Goal: Task Accomplishment & Management: Manage account settings

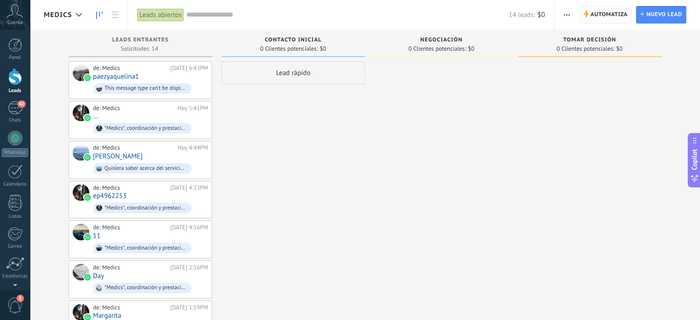
click at [607, 15] on span "Automatiza" at bounding box center [608, 14] width 37 height 17
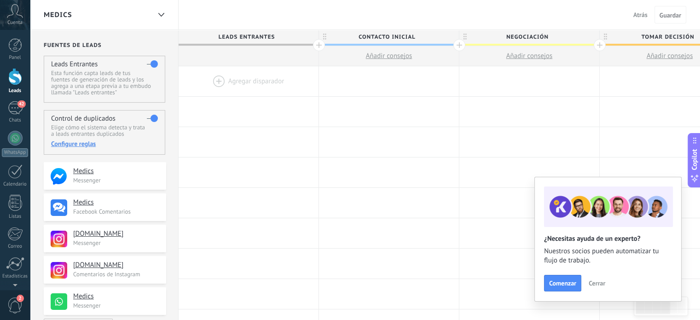
click at [262, 80] on div at bounding box center [248, 81] width 140 height 30
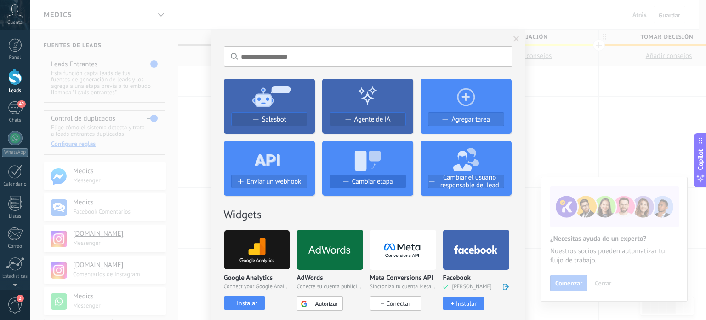
click at [370, 176] on button "Cambiar etapa" at bounding box center [368, 181] width 76 height 14
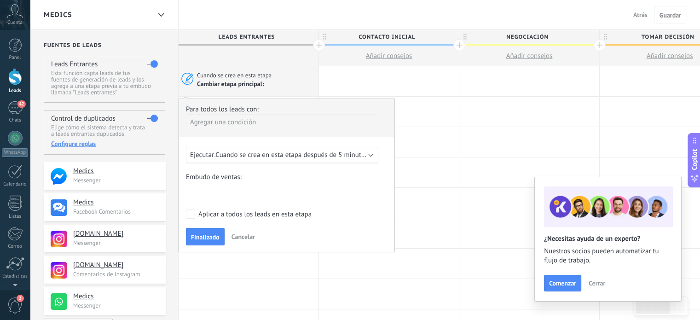
click at [0, 0] on div "Nueva consulta Cualificado Especialista asignado Cita confirmada Tratamiento in…" at bounding box center [0, 0] width 0 height 0
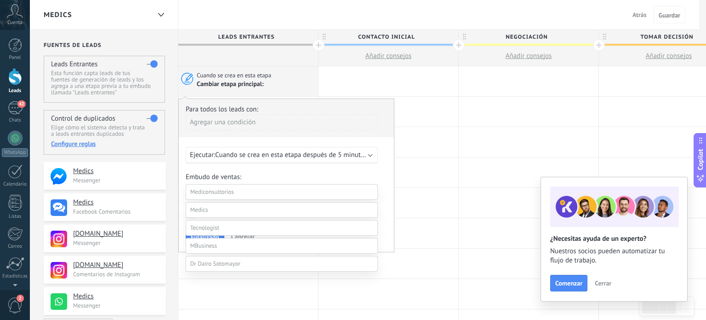
click at [252, 193] on label at bounding box center [282, 192] width 192 height 16
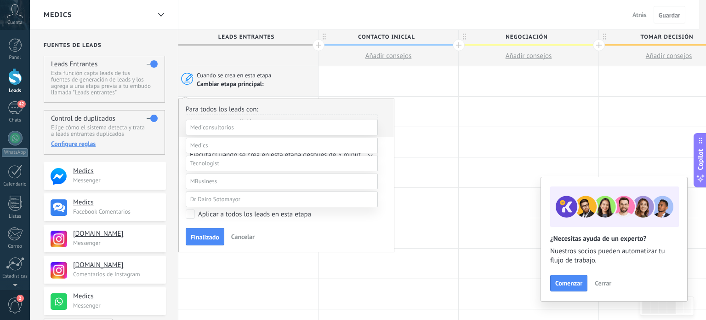
scroll to position [66, 0]
click at [203, 147] on span at bounding box center [199, 143] width 18 height 8
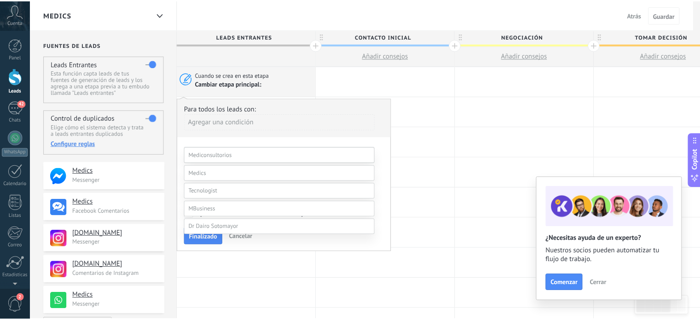
scroll to position [0, 0]
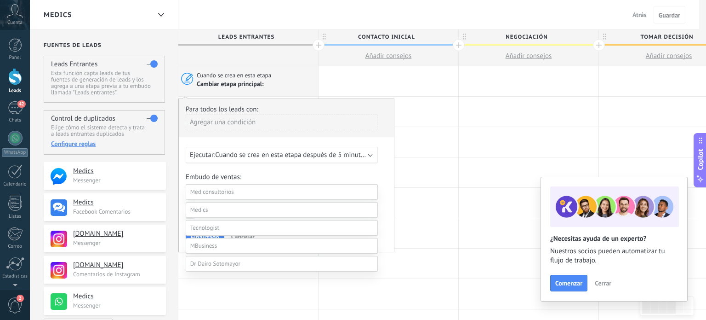
click at [0, 0] on label "Contacto inicial" at bounding box center [0, 0] width 0 height 0
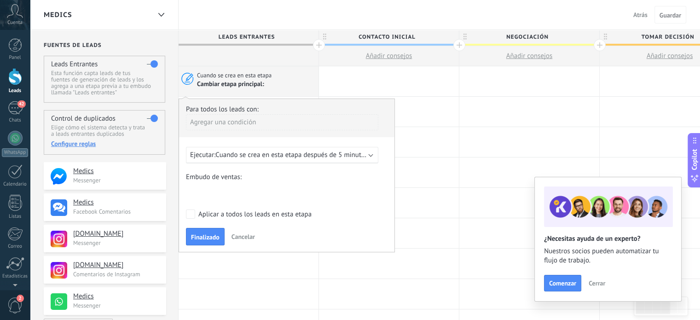
click at [305, 154] on span "Cuando se crea en esta etapa después de 5 minutos" at bounding box center [291, 154] width 152 height 9
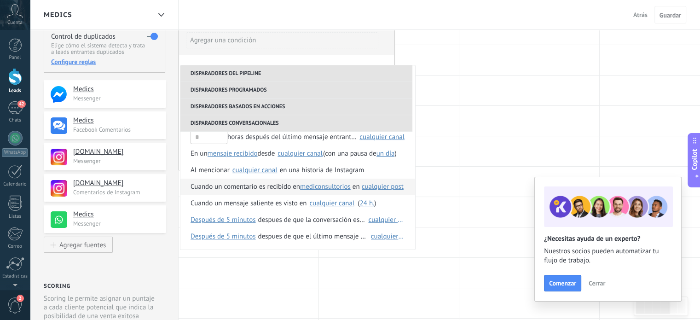
scroll to position [85, 0]
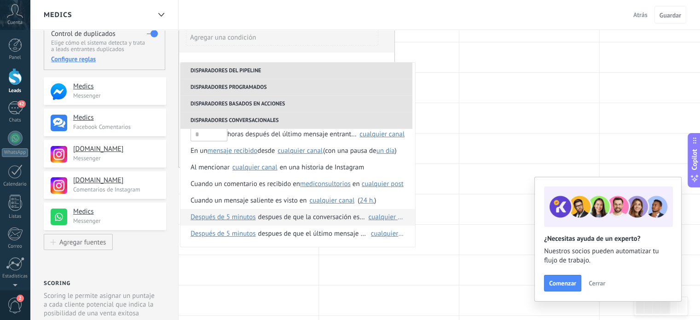
click at [339, 215] on div "despues de que la conversación es concluida" at bounding box center [312, 217] width 108 height 17
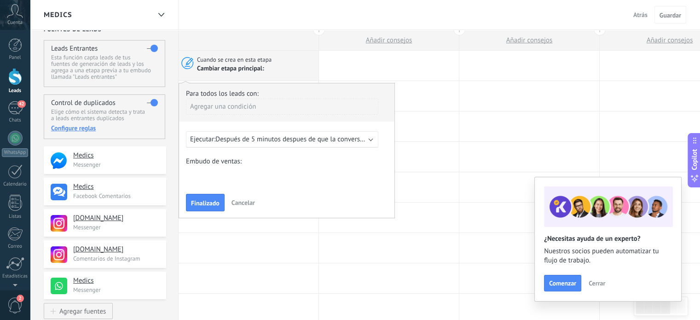
scroll to position [0, 0]
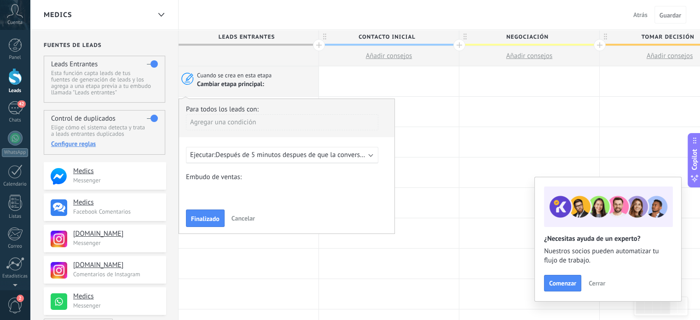
click at [372, 154] on b at bounding box center [370, 154] width 5 height 5
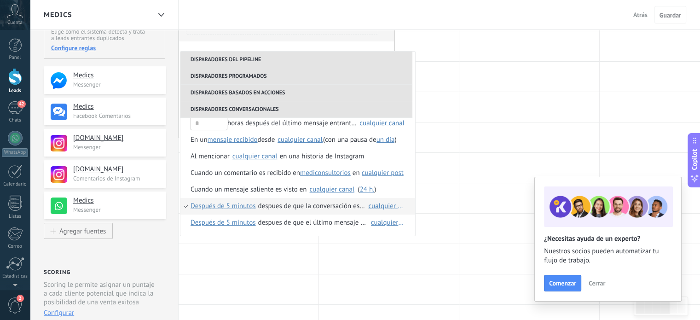
scroll to position [100, 0]
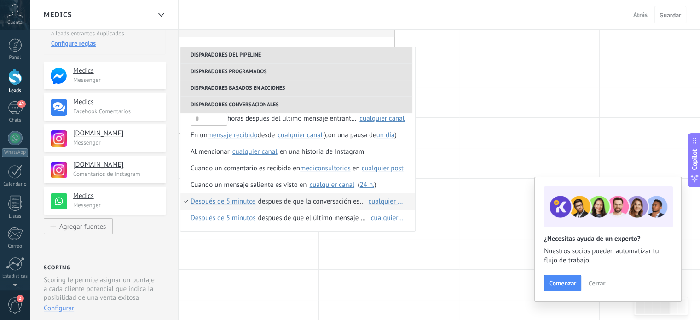
click at [384, 201] on div "cualquier canal" at bounding box center [386, 201] width 36 height 7
click at [597, 283] on span "Cerrar" at bounding box center [596, 283] width 17 height 6
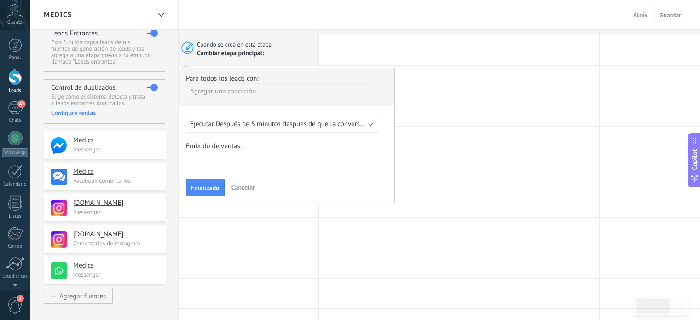
scroll to position [0, 0]
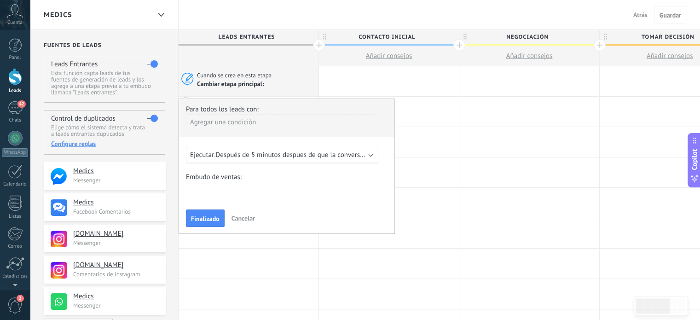
click at [316, 154] on span "Después de 5 minutos despues de que la conversación es concluida cualquier canal" at bounding box center [337, 154] width 245 height 9
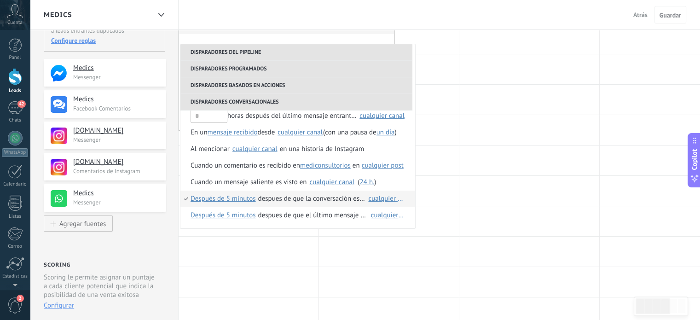
scroll to position [106, 0]
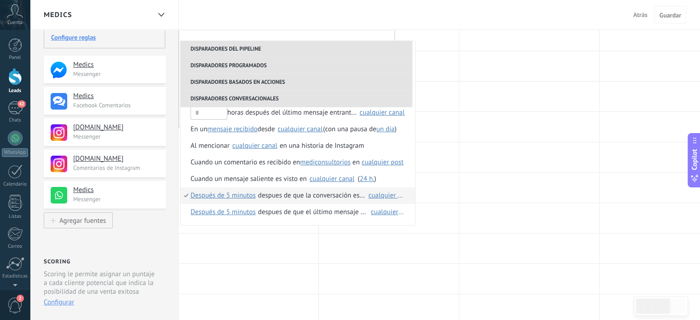
click at [394, 196] on div "cualquier canal" at bounding box center [386, 195] width 36 height 7
click at [285, 193] on div "despues de que la conversación es concluida" at bounding box center [312, 195] width 108 height 17
click at [386, 195] on div "cualquier canal" at bounding box center [386, 195] width 36 height 7
click at [294, 192] on div "despues de que la conversación es concluida" at bounding box center [312, 195] width 108 height 17
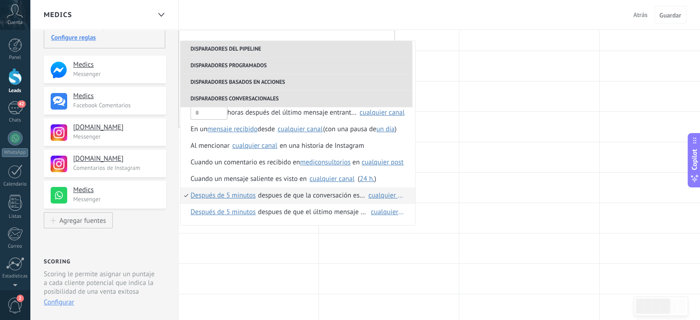
click at [333, 195] on div "despues de que la conversación es concluida" at bounding box center [312, 195] width 108 height 17
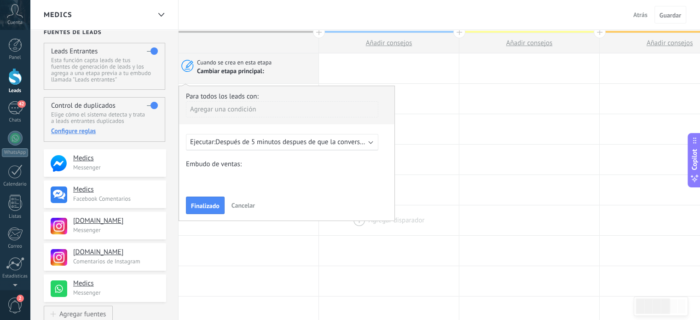
scroll to position [12, 0]
click at [206, 209] on span "Finalizado" at bounding box center [205, 206] width 29 height 6
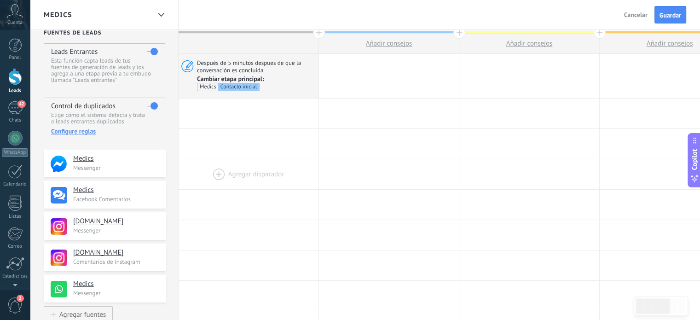
scroll to position [0, 0]
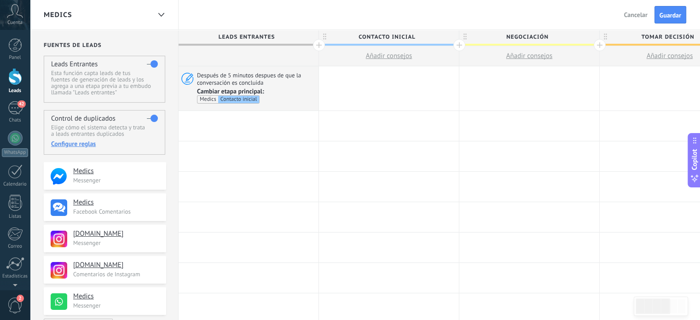
click at [524, 38] on span "Negociación" at bounding box center [526, 37] width 135 height 14
click at [524, 38] on input "**********" at bounding box center [527, 37] width 122 height 14
type input "**********"
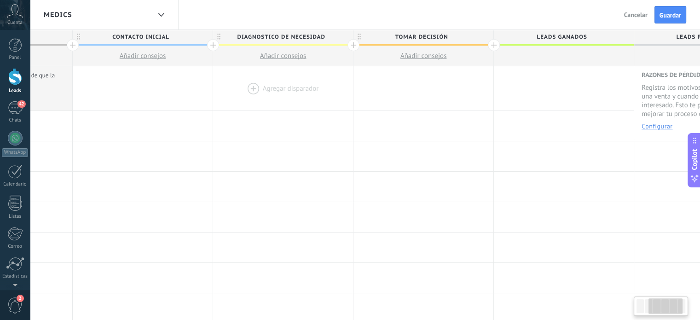
scroll to position [0, 247]
click at [426, 36] on span "Tomar decisión" at bounding box center [420, 37] width 135 height 14
click at [426, 36] on input "**********" at bounding box center [421, 37] width 122 height 14
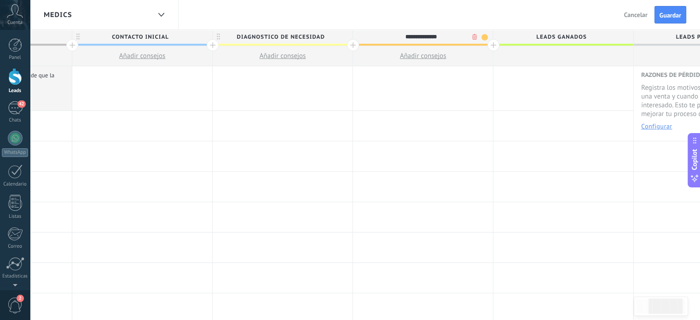
click at [426, 36] on input "**********" at bounding box center [421, 37] width 122 height 14
click at [414, 37] on input "**********" at bounding box center [421, 37] width 122 height 14
type input "**********"
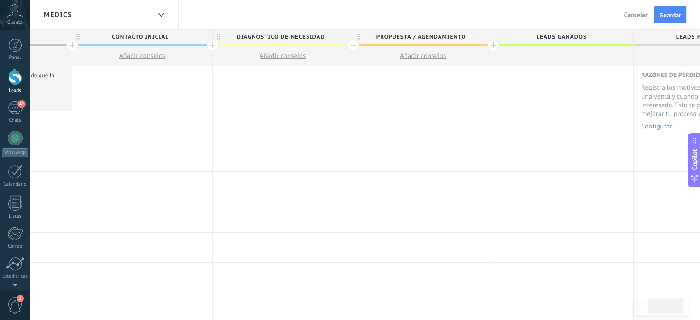
click at [494, 46] on div at bounding box center [493, 45] width 12 height 12
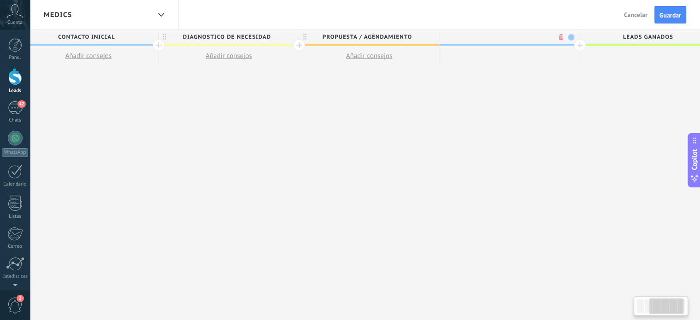
scroll to position [0, 315]
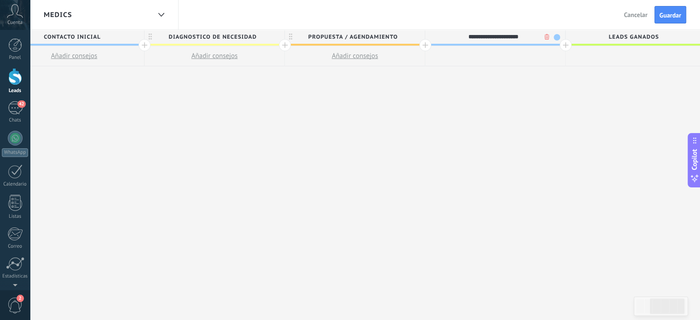
type input "**********"
